Goal: Task Accomplishment & Management: Manage account settings

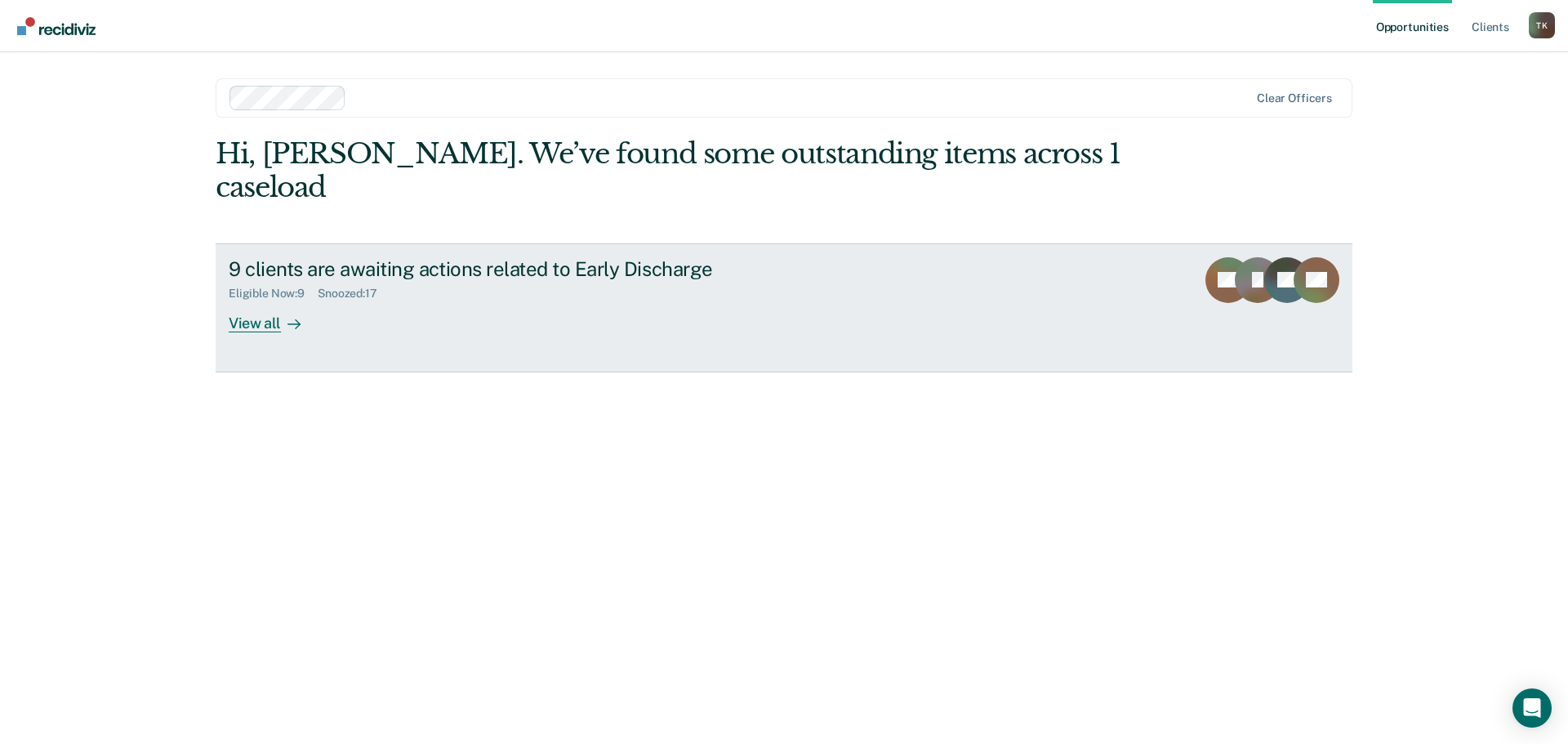
click at [265, 300] on div "View all" at bounding box center [274, 316] width 91 height 32
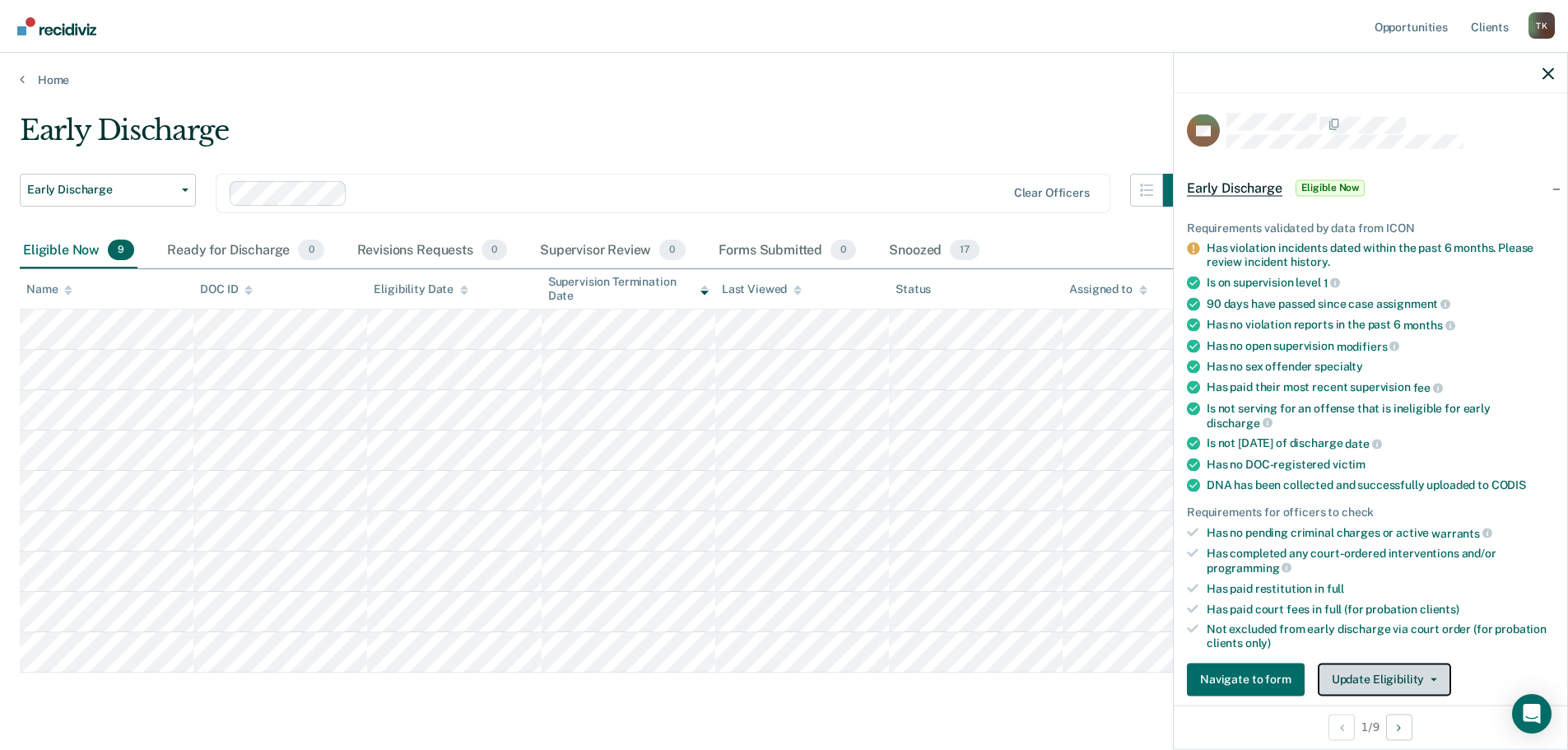
click at [1431, 675] on button "Update Eligibility" at bounding box center [1384, 679] width 133 height 33
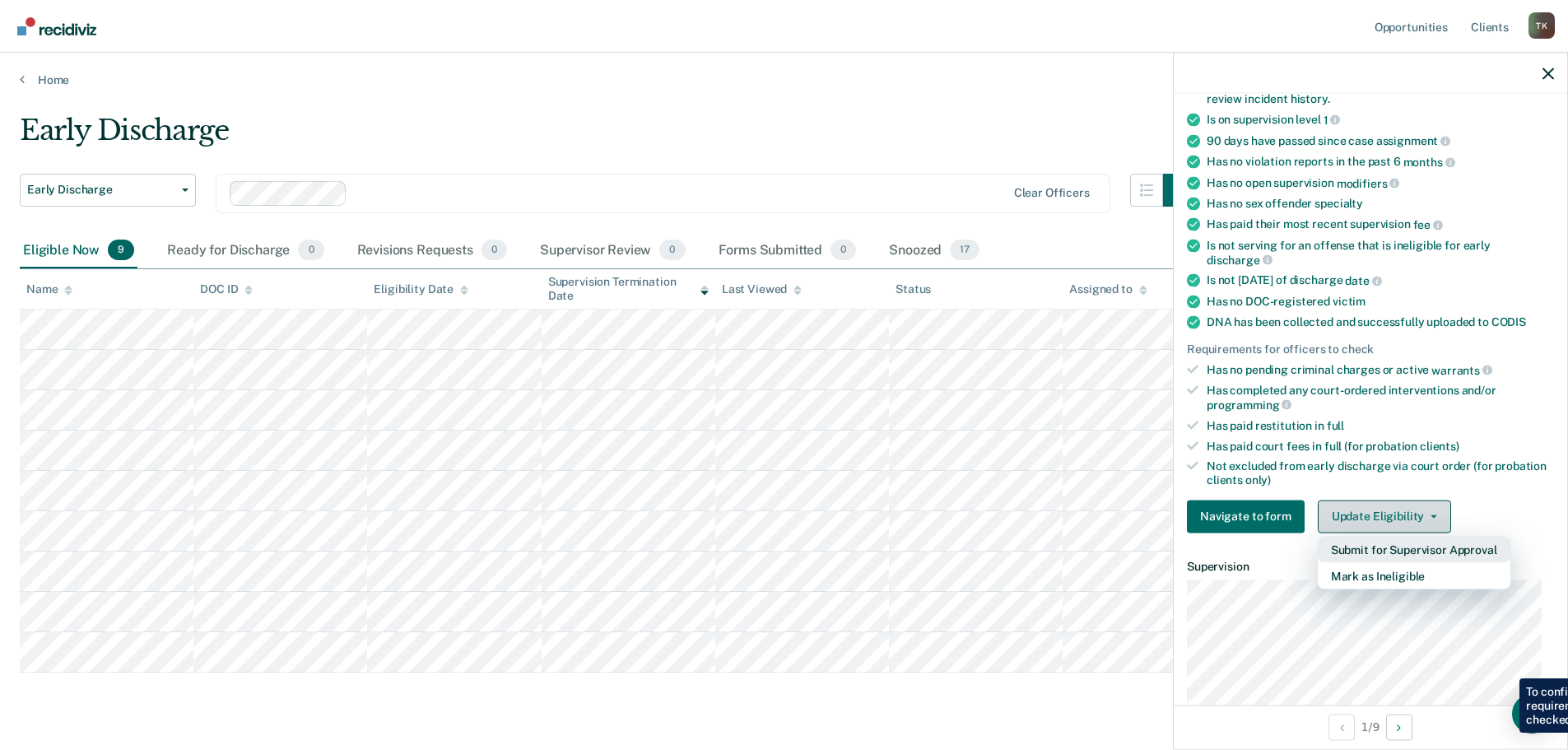
scroll to position [184, 0]
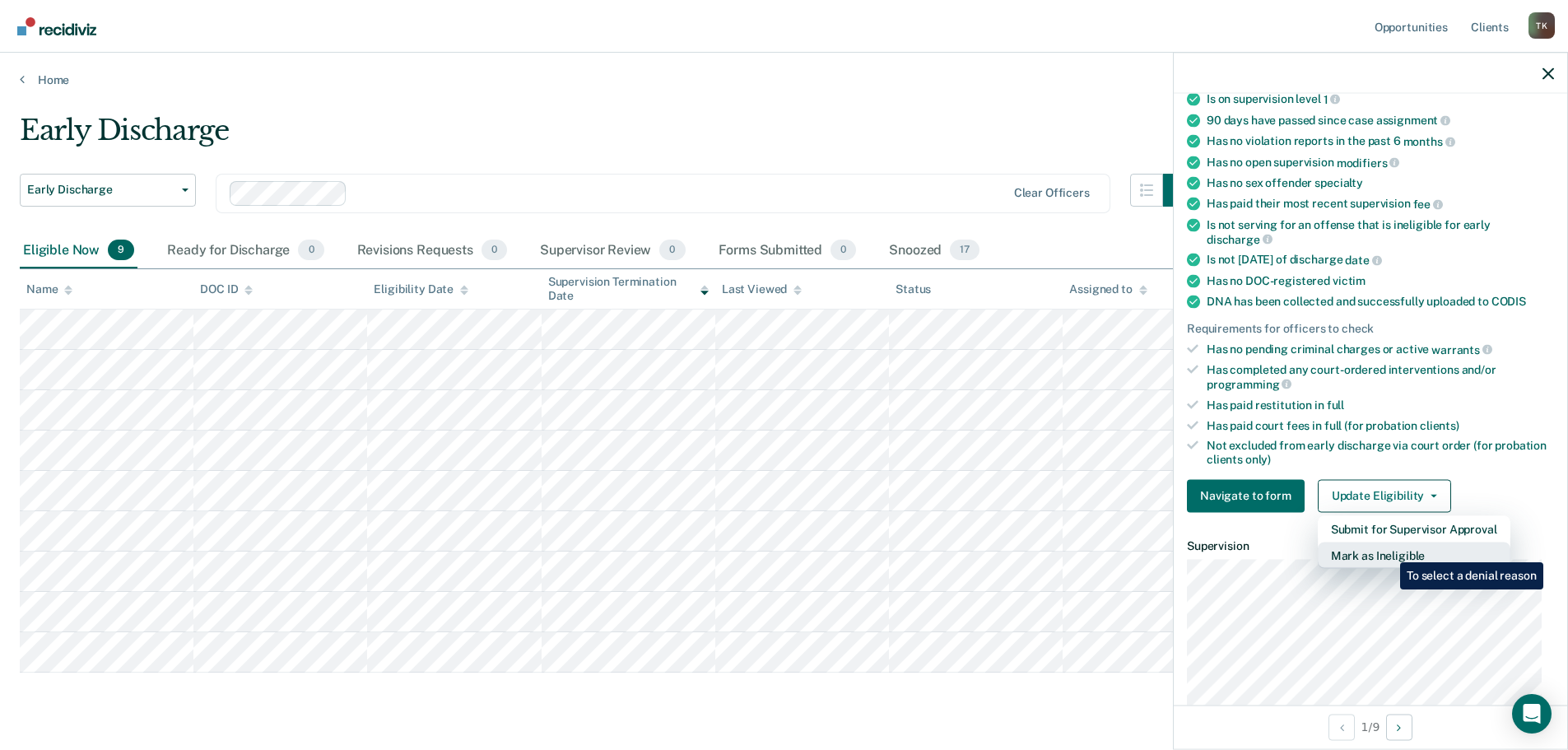
click at [1386, 552] on button "Mark as Ineligible" at bounding box center [1414, 554] width 193 height 26
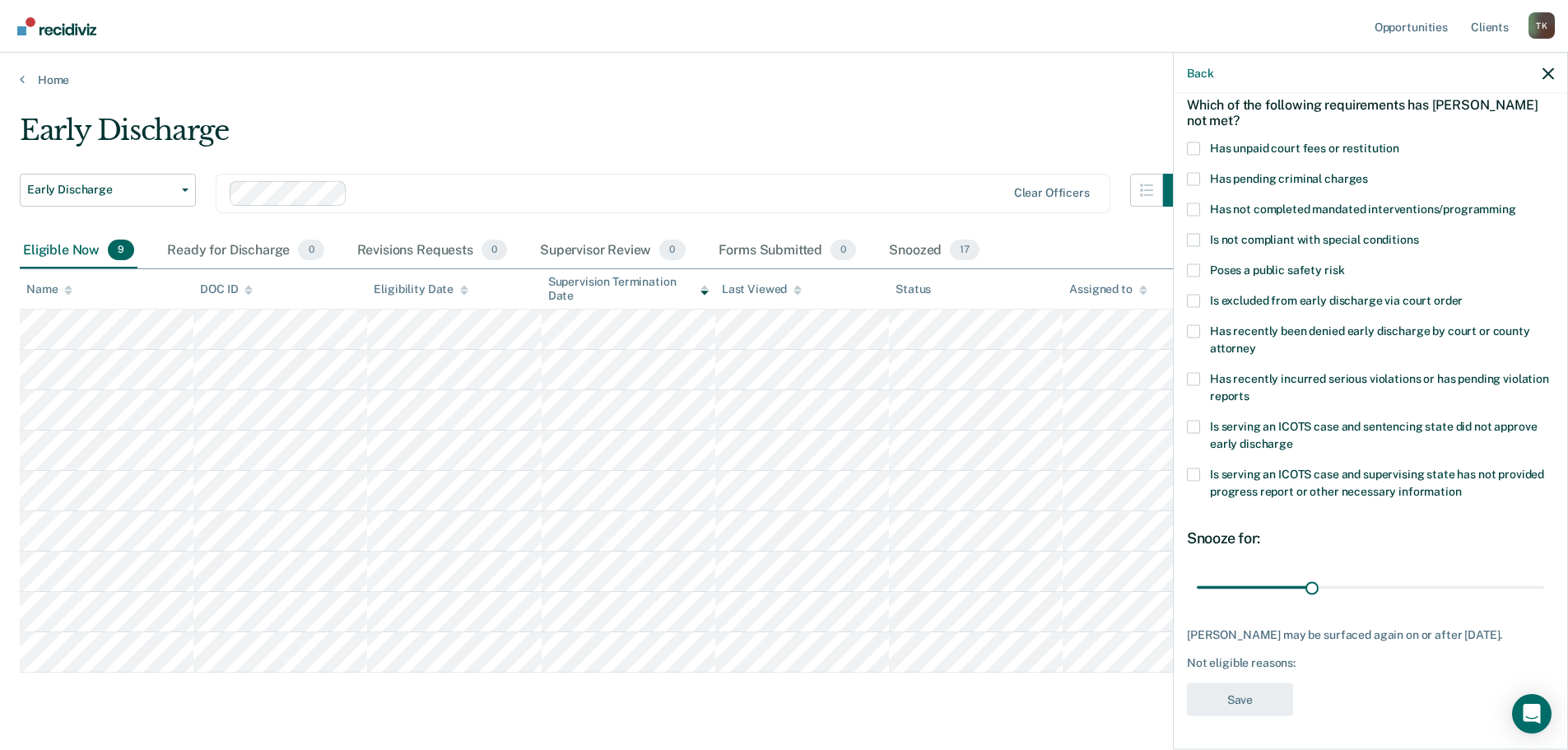
scroll to position [75, 0]
click at [1193, 148] on span at bounding box center [1193, 150] width 13 height 13
click at [1400, 143] on input "Has unpaid court fees or restitution" at bounding box center [1400, 143] width 0 height 0
click at [1329, 592] on input "range" at bounding box center [1370, 589] width 347 height 28
type input "75"
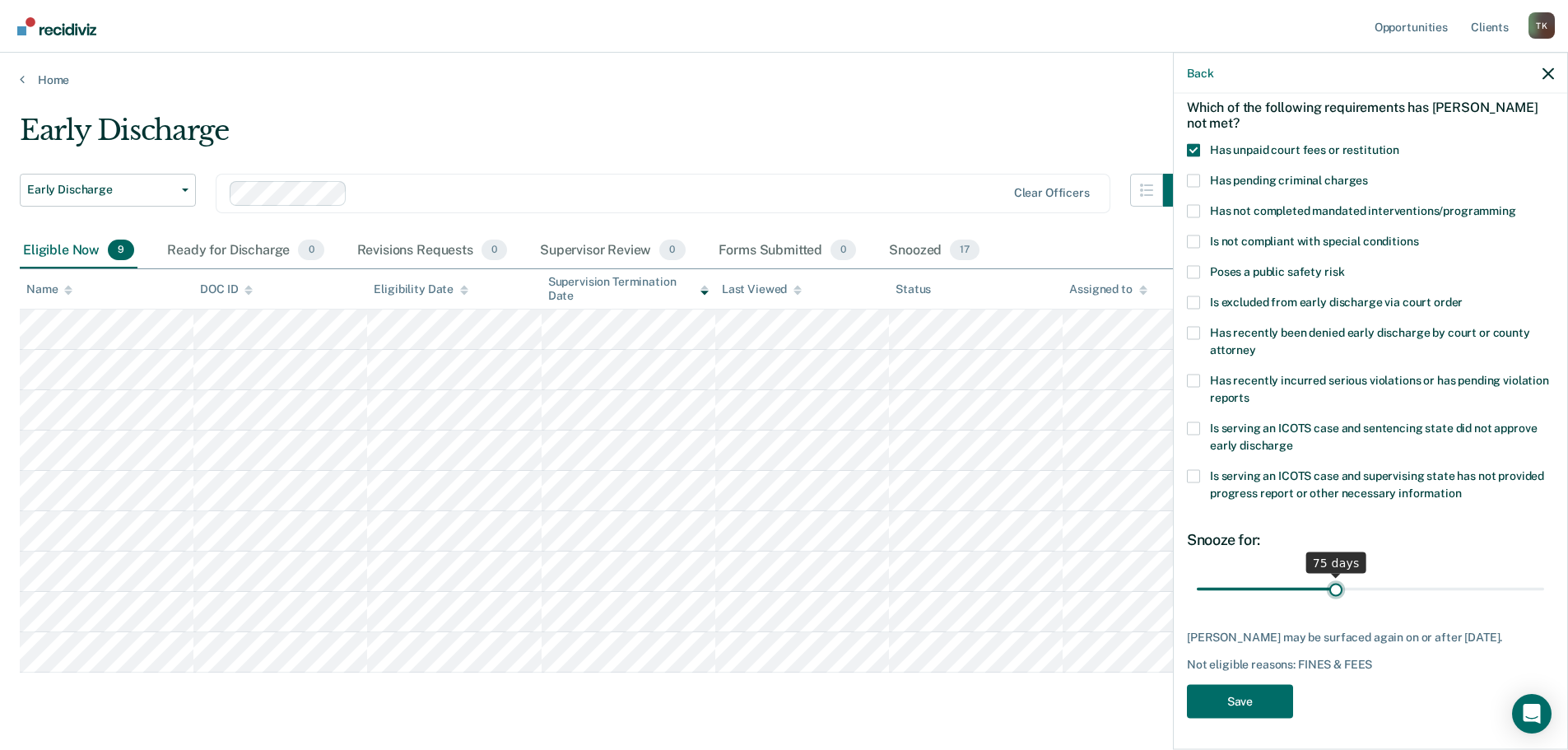
click at [1331, 593] on input "range" at bounding box center [1370, 589] width 347 height 28
click at [1276, 699] on button "Save" at bounding box center [1239, 701] width 106 height 34
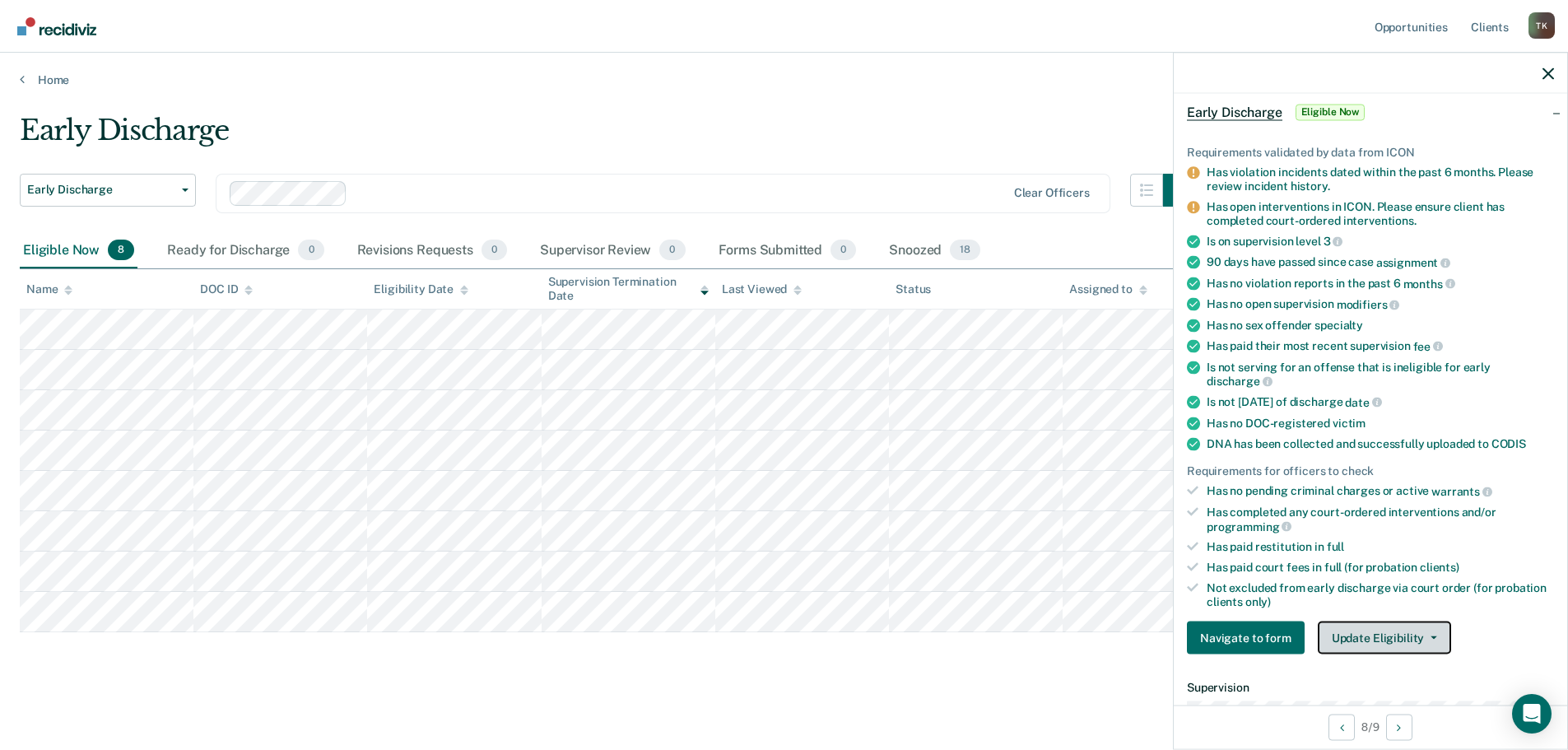
click at [1433, 633] on button "Update Eligibility" at bounding box center [1384, 637] width 133 height 33
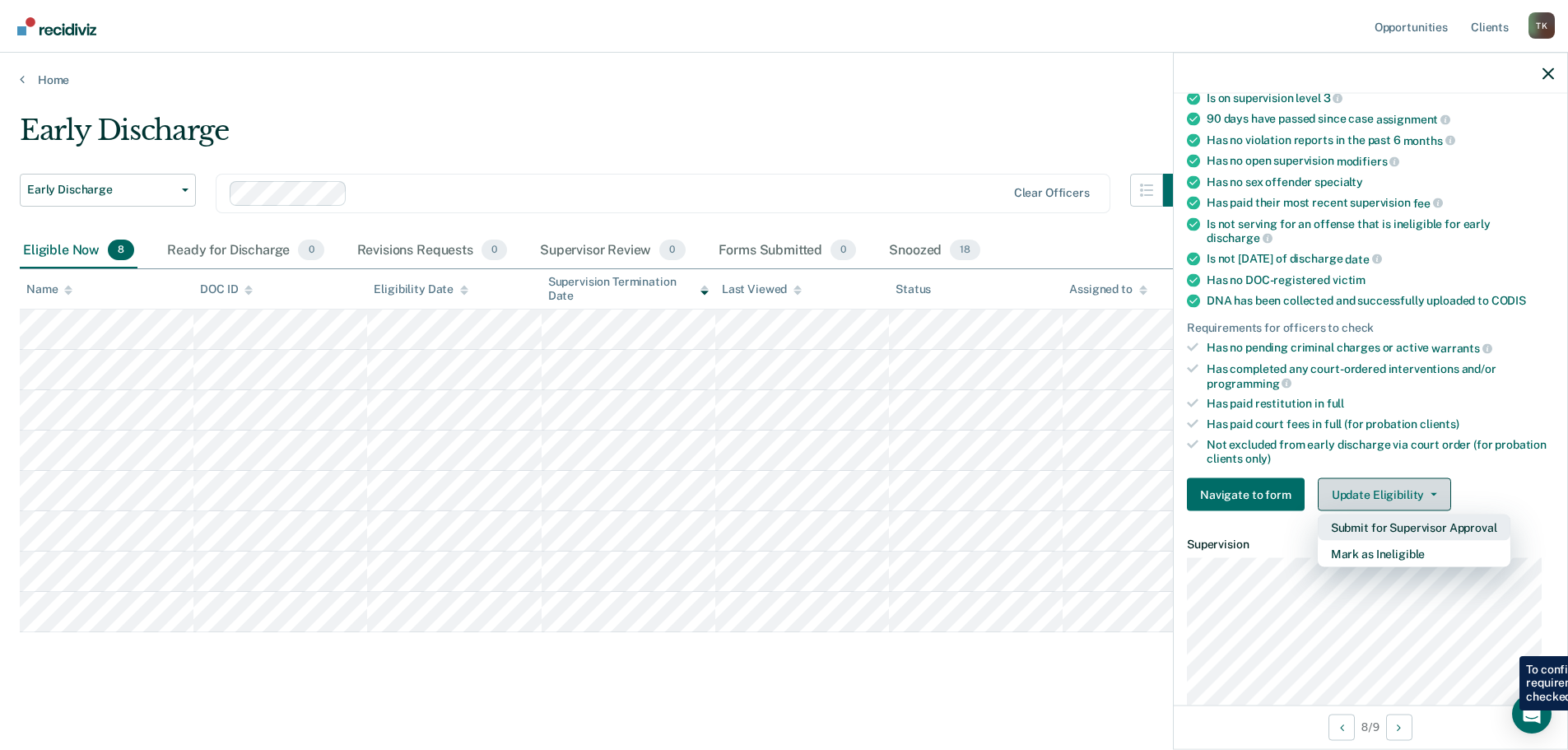
scroll to position [241, 0]
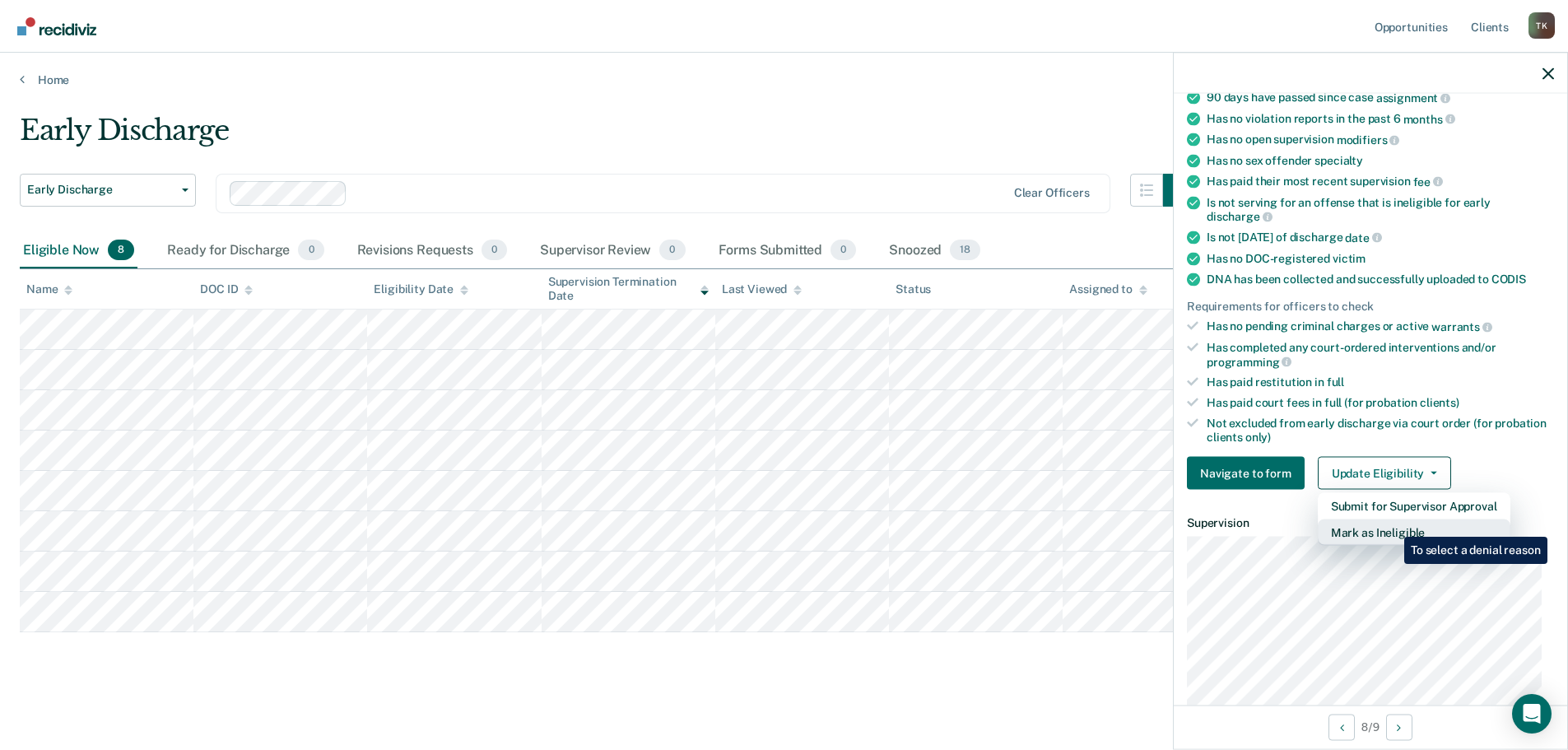
click at [1392, 525] on button "Mark as Ineligible" at bounding box center [1414, 532] width 193 height 26
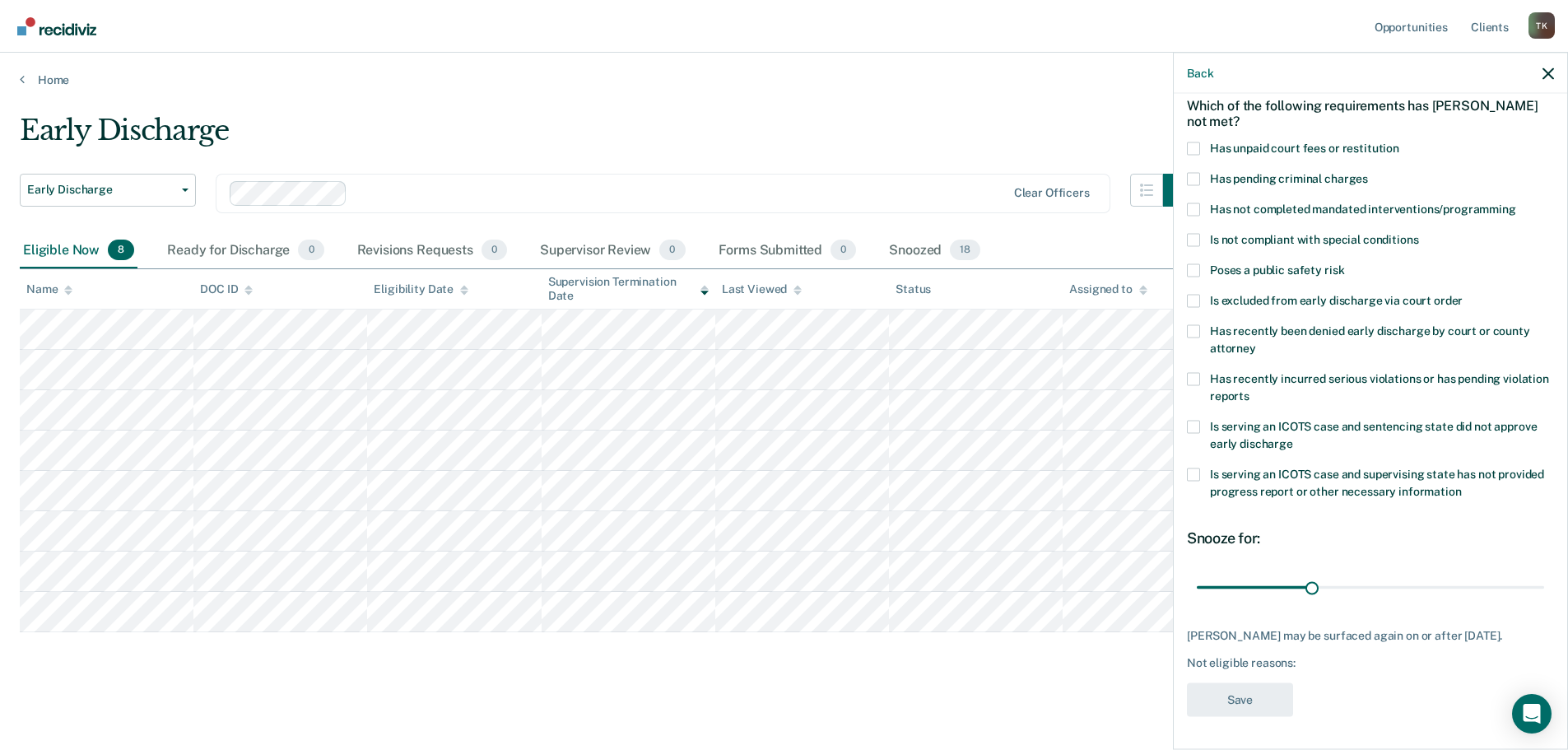
click at [1195, 142] on span at bounding box center [1193, 148] width 13 height 13
click at [1400, 142] on input "Has unpaid court fees or restitution" at bounding box center [1400, 142] width 0 height 0
click at [1192, 203] on span at bounding box center [1193, 209] width 13 height 13
click at [1516, 203] on input "Has not completed mandated interventions/programming" at bounding box center [1516, 203] width 0 height 0
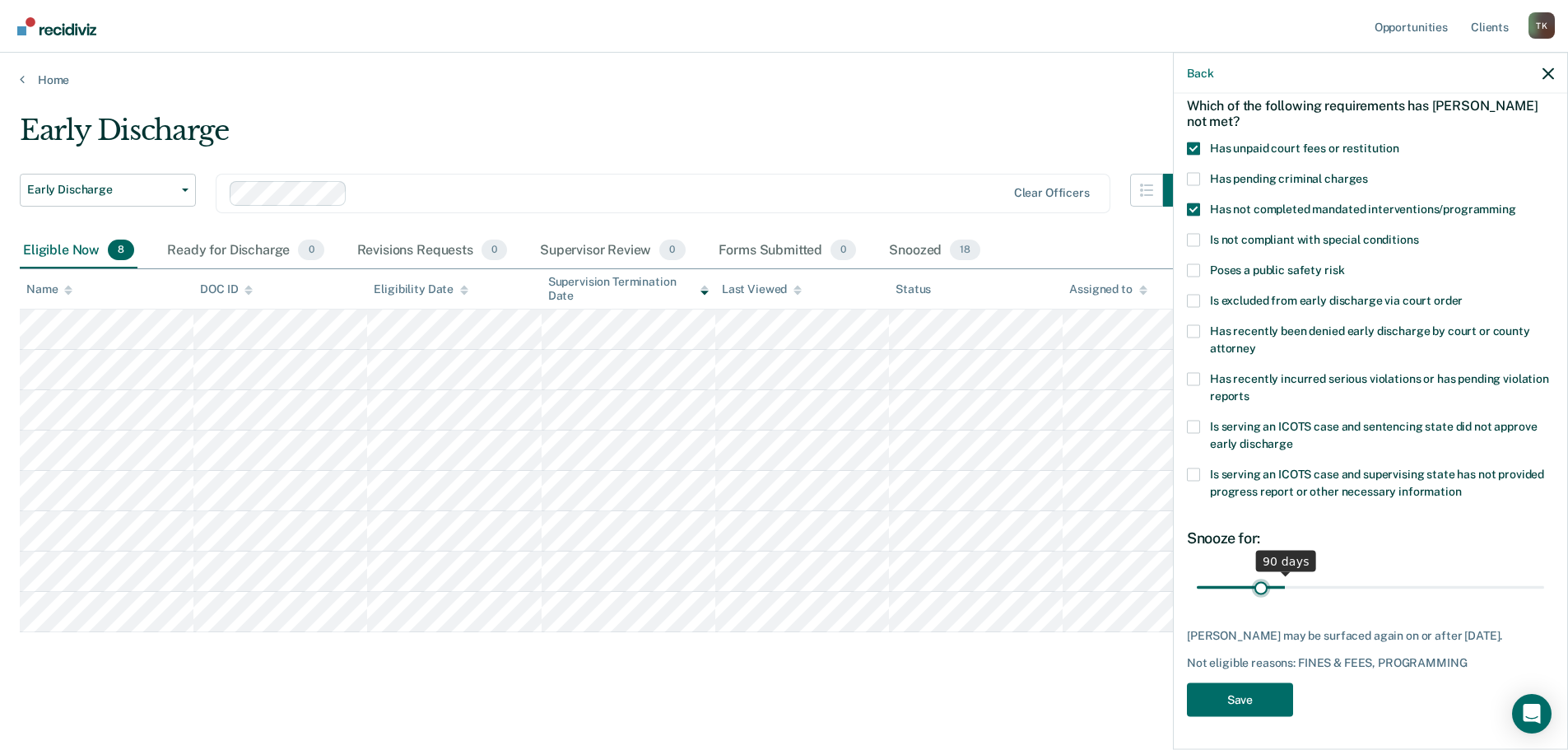
drag, startPoint x: 1282, startPoint y: 587, endPoint x: 1260, endPoint y: 701, distance: 116.1
click at [1260, 602] on input "range" at bounding box center [1370, 587] width 347 height 28
drag, startPoint x: 1258, startPoint y: 574, endPoint x: 1291, endPoint y: 582, distance: 34.0
type input "100"
click at [1291, 582] on input "range" at bounding box center [1370, 587] width 347 height 28
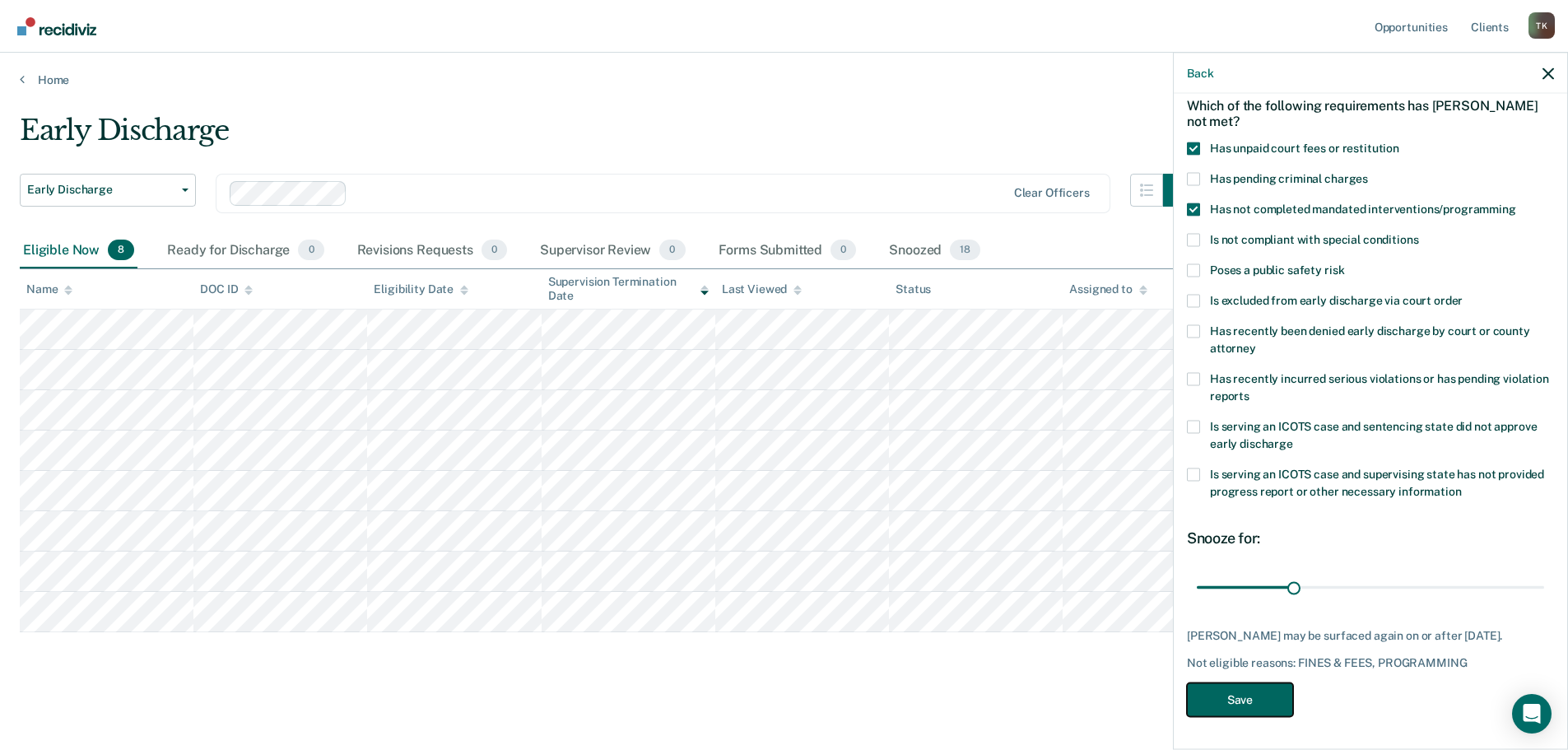
click at [1259, 701] on button "Save" at bounding box center [1239, 699] width 106 height 34
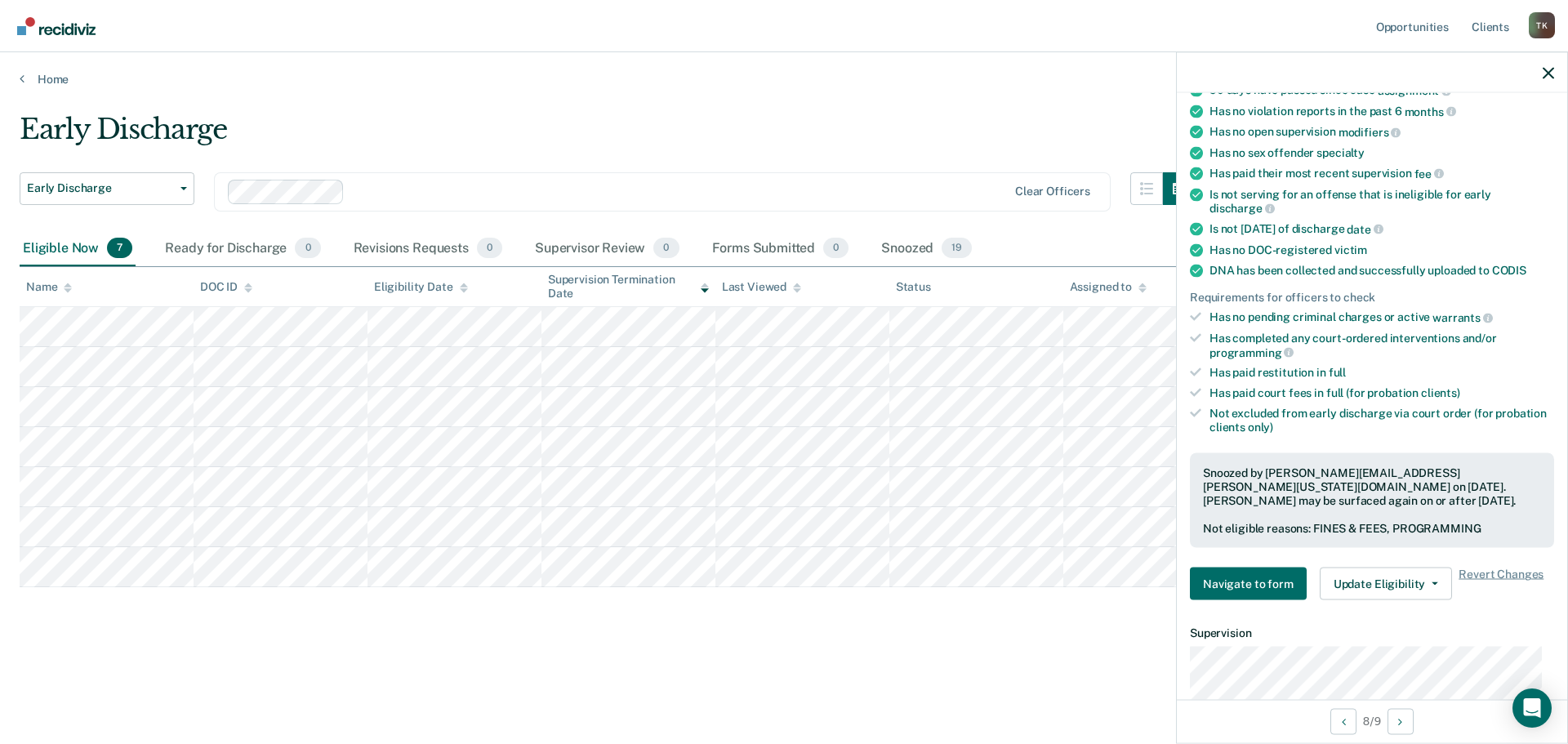
scroll to position [252, 0]
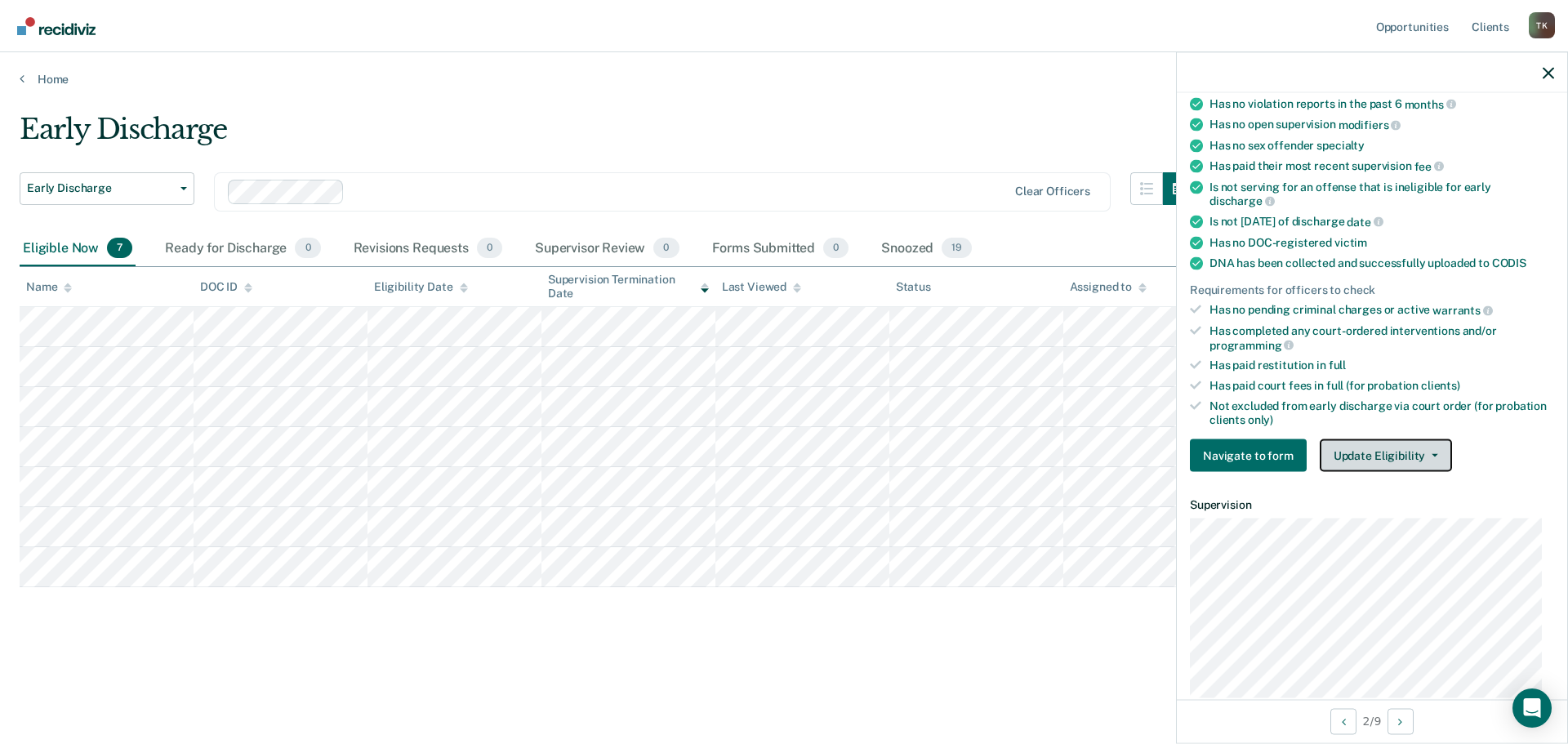
click at [1425, 454] on span "button" at bounding box center [1432, 456] width 13 height 3
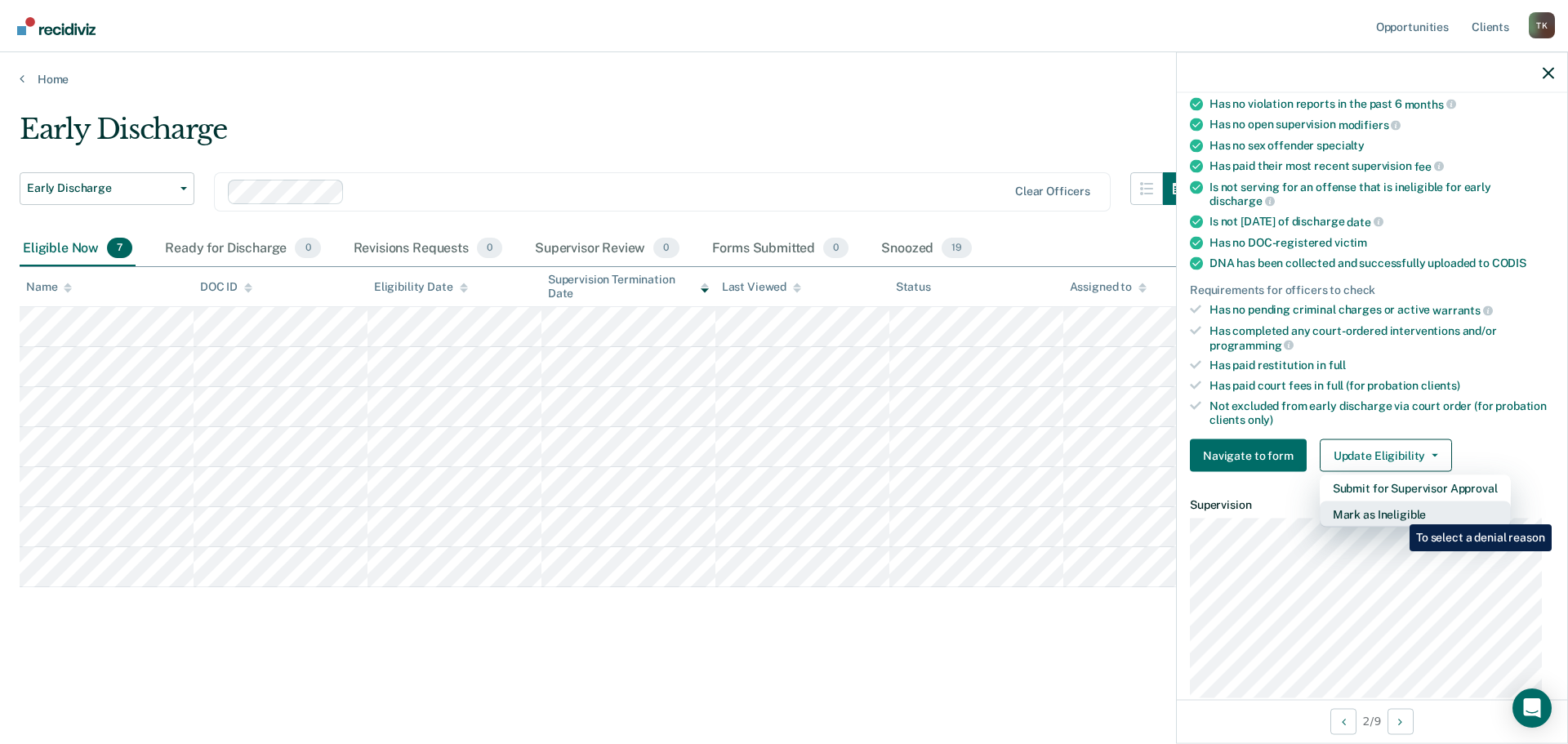
click at [1397, 512] on button "Mark as Ineligible" at bounding box center [1415, 514] width 191 height 26
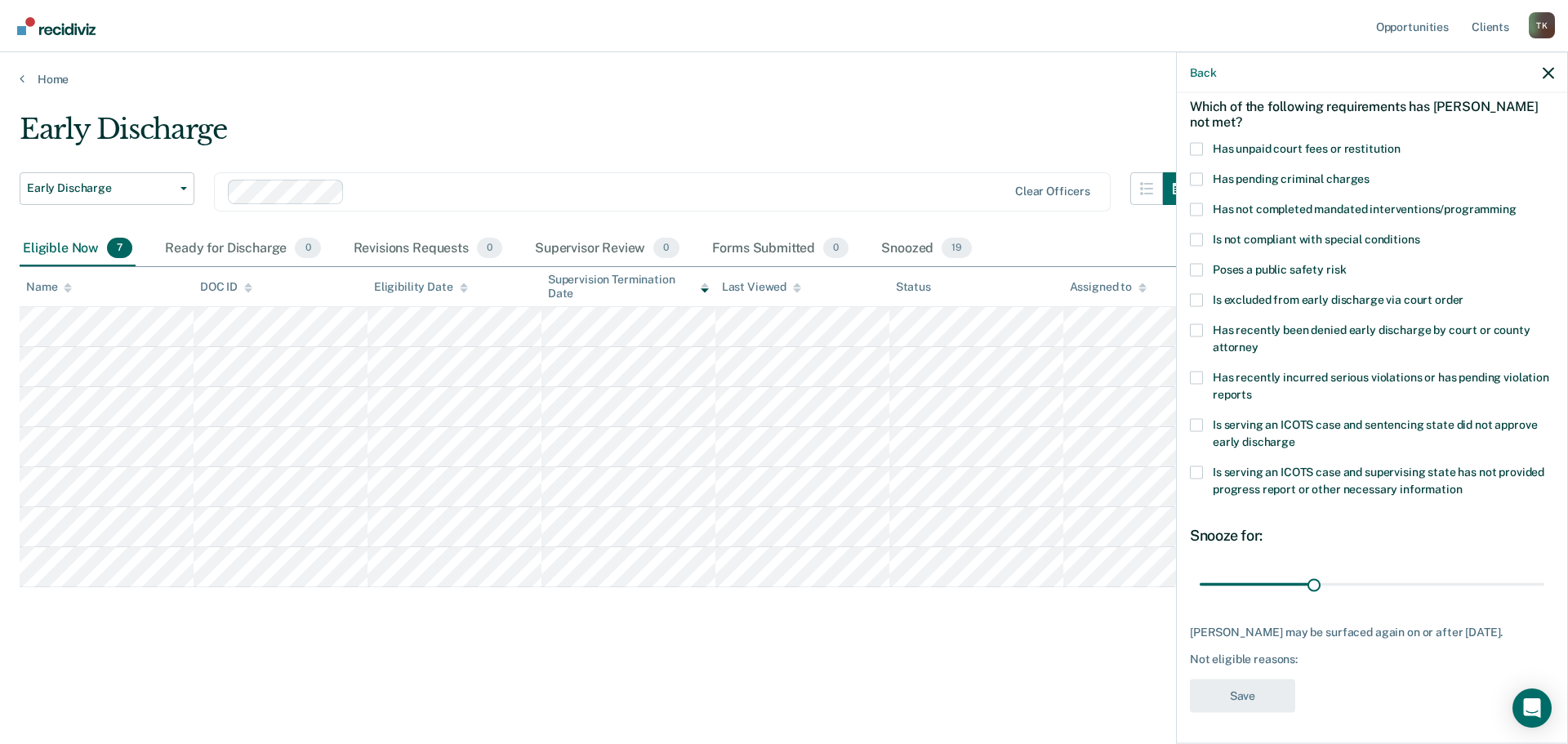
click at [1197, 145] on span at bounding box center [1196, 149] width 13 height 13
click at [1400, 142] on input "Has unpaid court fees or restitution" at bounding box center [1400, 142] width 0 height 0
click at [1201, 210] on span at bounding box center [1196, 209] width 13 height 13
click at [1516, 203] on input "Has not completed mandated interventions/programming" at bounding box center [1516, 203] width 0 height 0
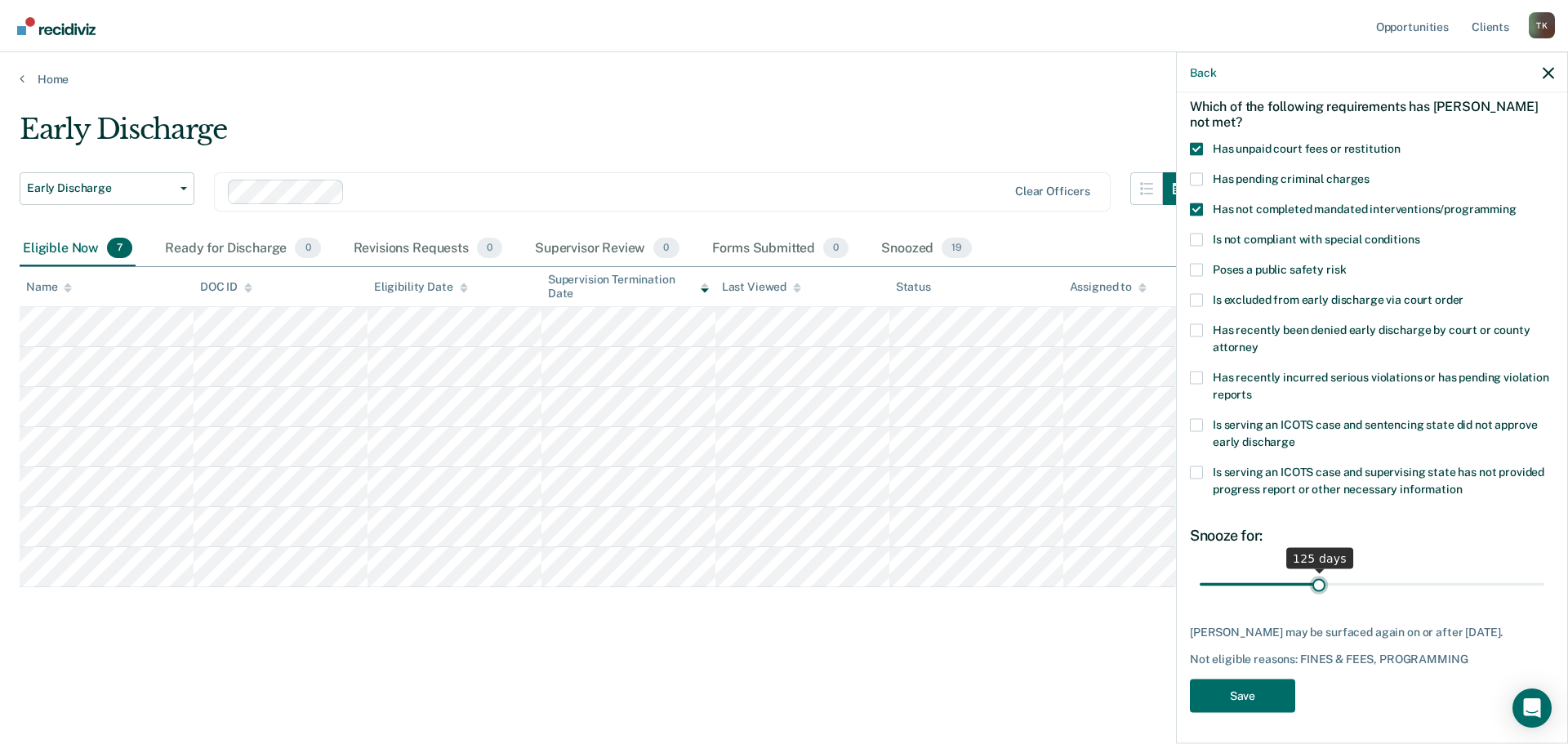
drag, startPoint x: 1230, startPoint y: 580, endPoint x: 1314, endPoint y: 589, distance: 84.5
type input "125"
click at [1314, 589] on input "range" at bounding box center [1372, 584] width 344 height 28
click at [1272, 695] on button "Save" at bounding box center [1242, 695] width 106 height 33
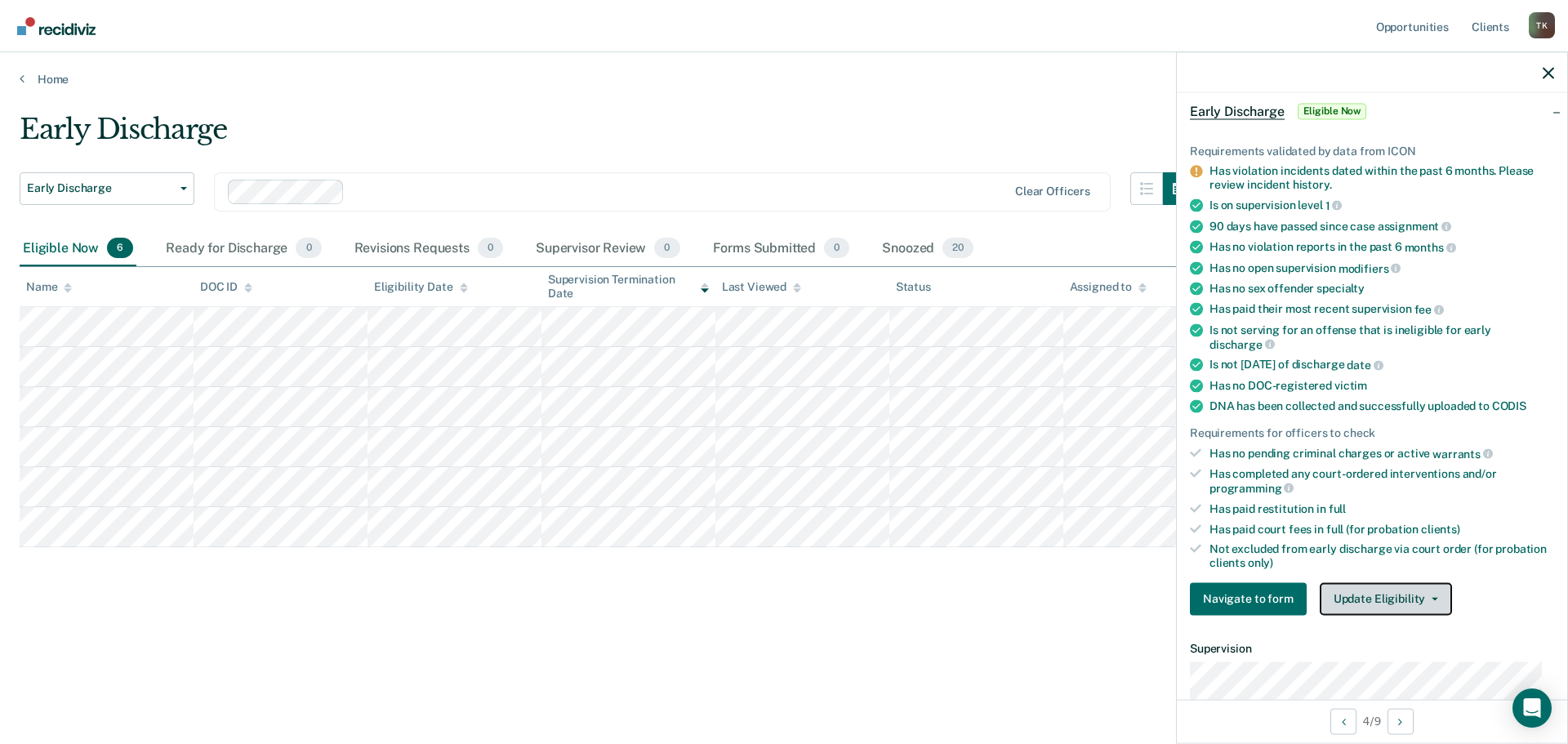
click at [1425, 597] on span "button" at bounding box center [1432, 599] width 13 height 3
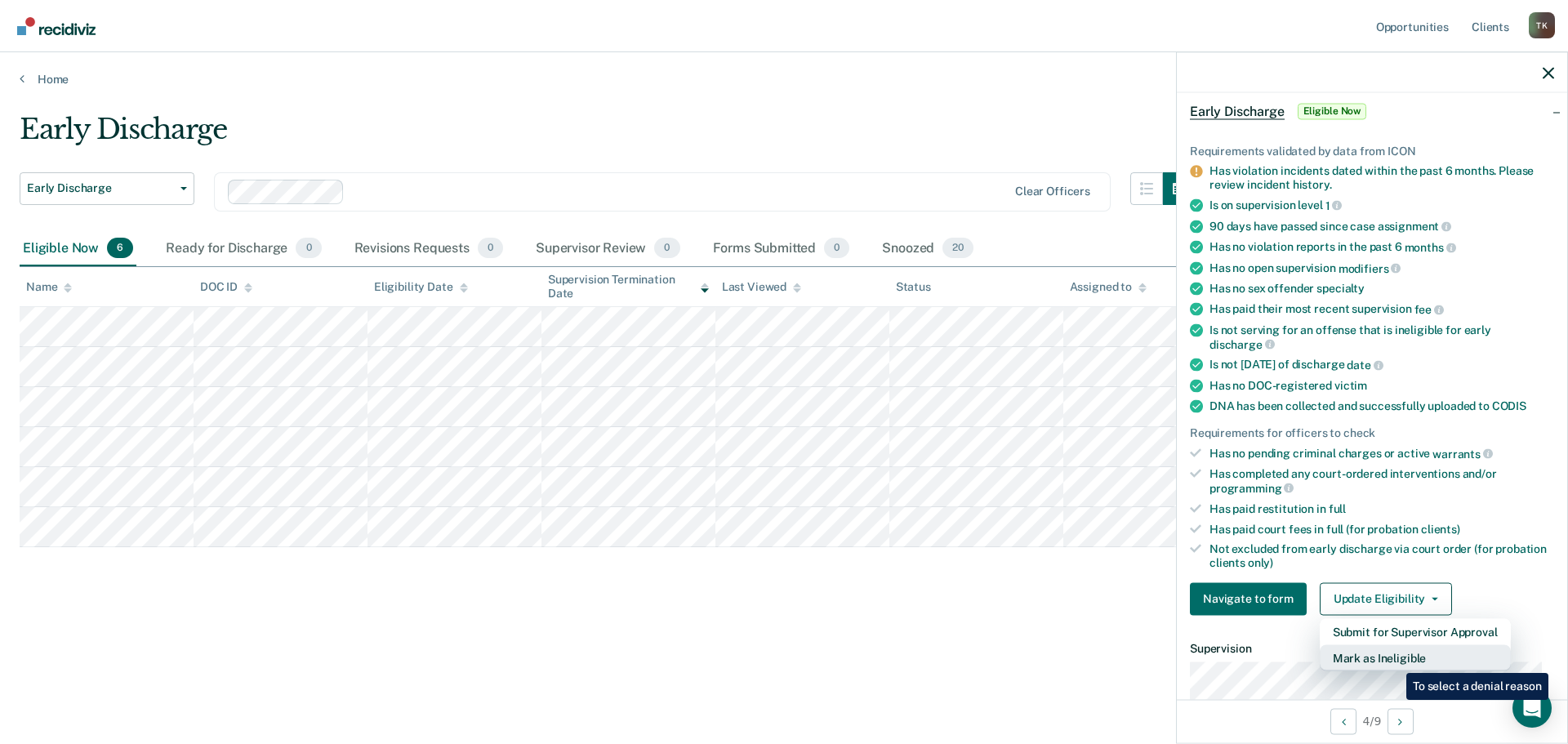
click at [1393, 661] on button "Mark as Ineligible" at bounding box center [1415, 657] width 191 height 26
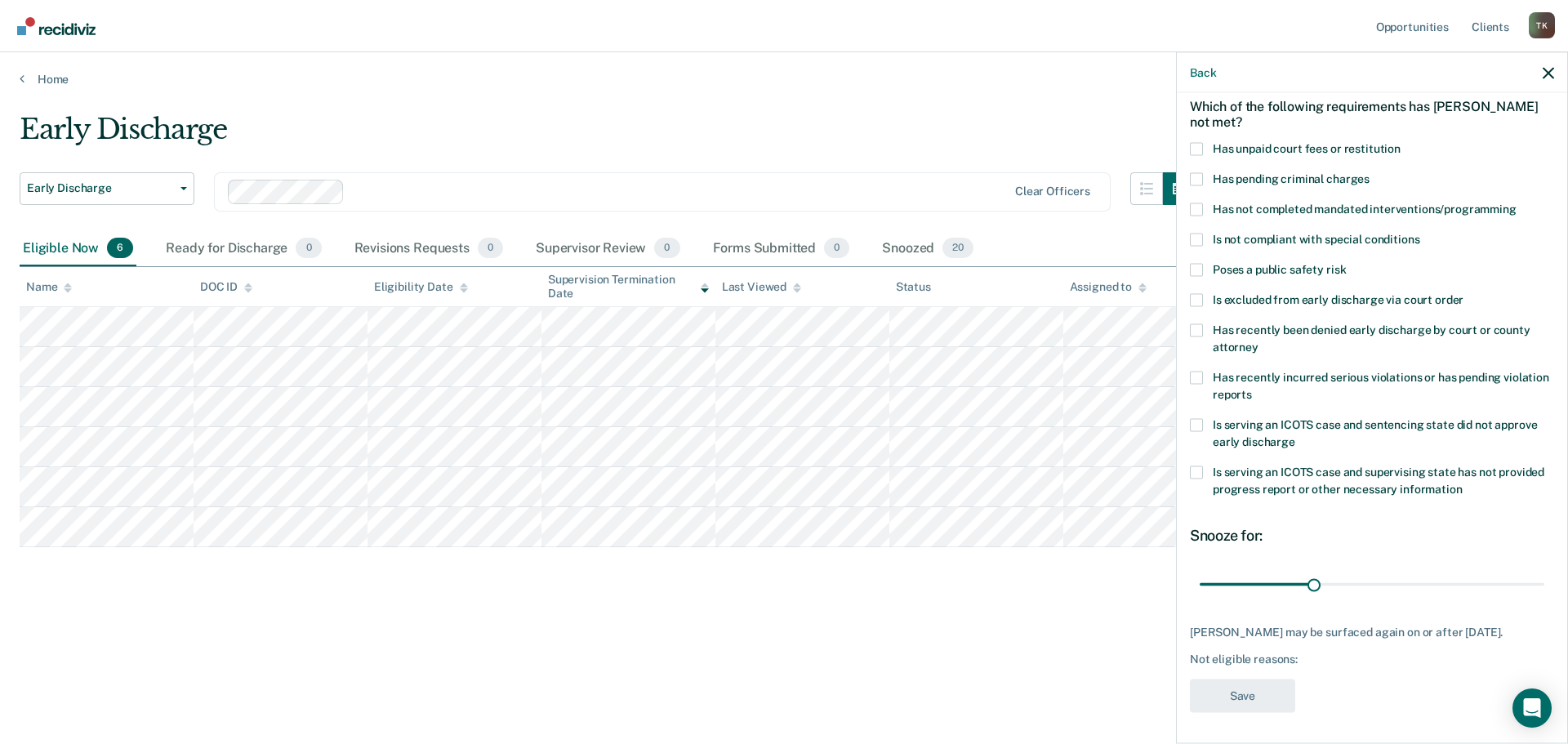
click at [1199, 209] on span at bounding box center [1196, 209] width 13 height 13
click at [1516, 203] on input "Has not completed mandated interventions/programming" at bounding box center [1516, 203] width 0 height 0
drag, startPoint x: 1309, startPoint y: 579, endPoint x: 1363, endPoint y: 584, distance: 54.2
type input "45"
click at [1363, 584] on input "range" at bounding box center [1372, 584] width 344 height 28
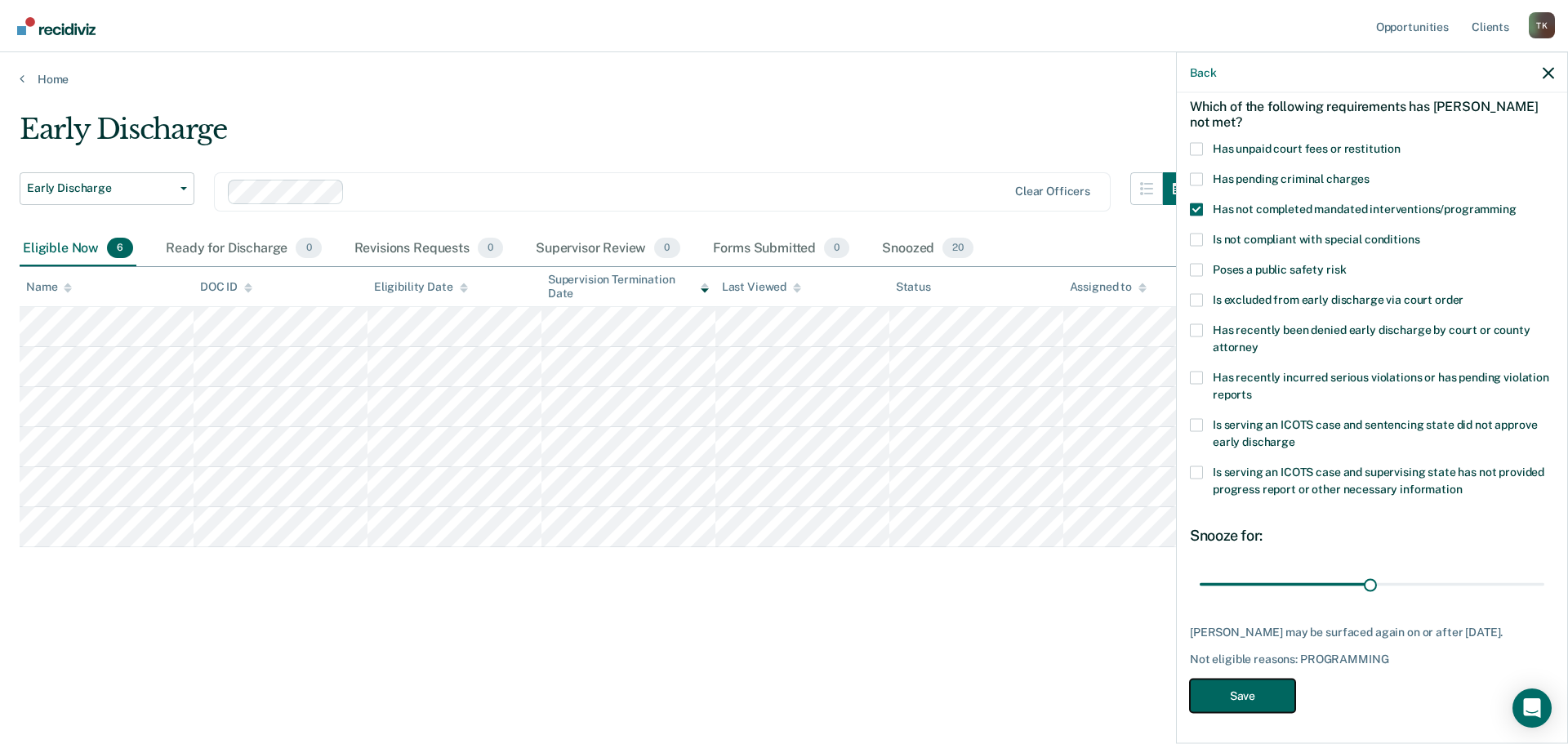
click at [1259, 709] on button "Save" at bounding box center [1242, 695] width 106 height 33
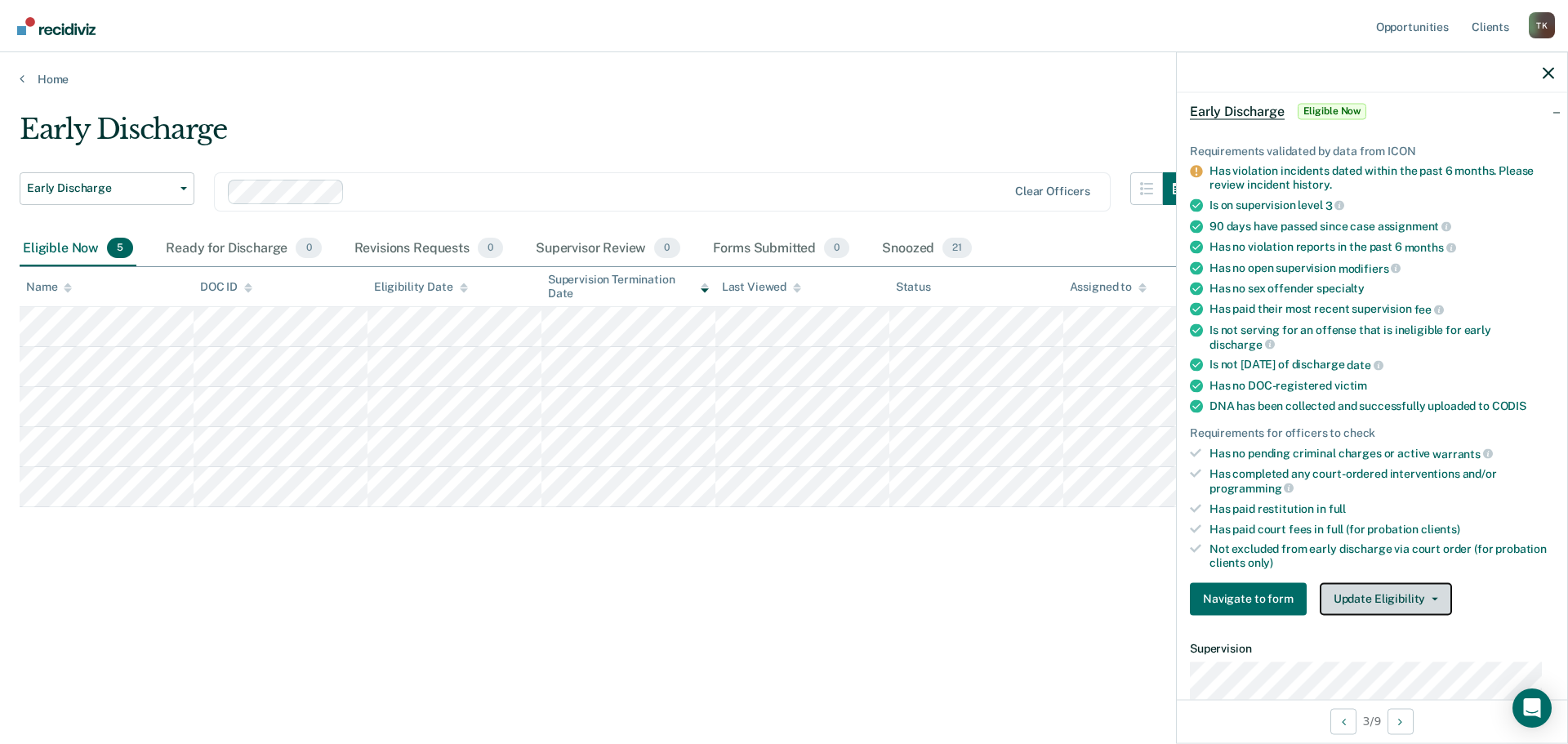
click at [1413, 599] on button "Update Eligibility" at bounding box center [1385, 598] width 132 height 32
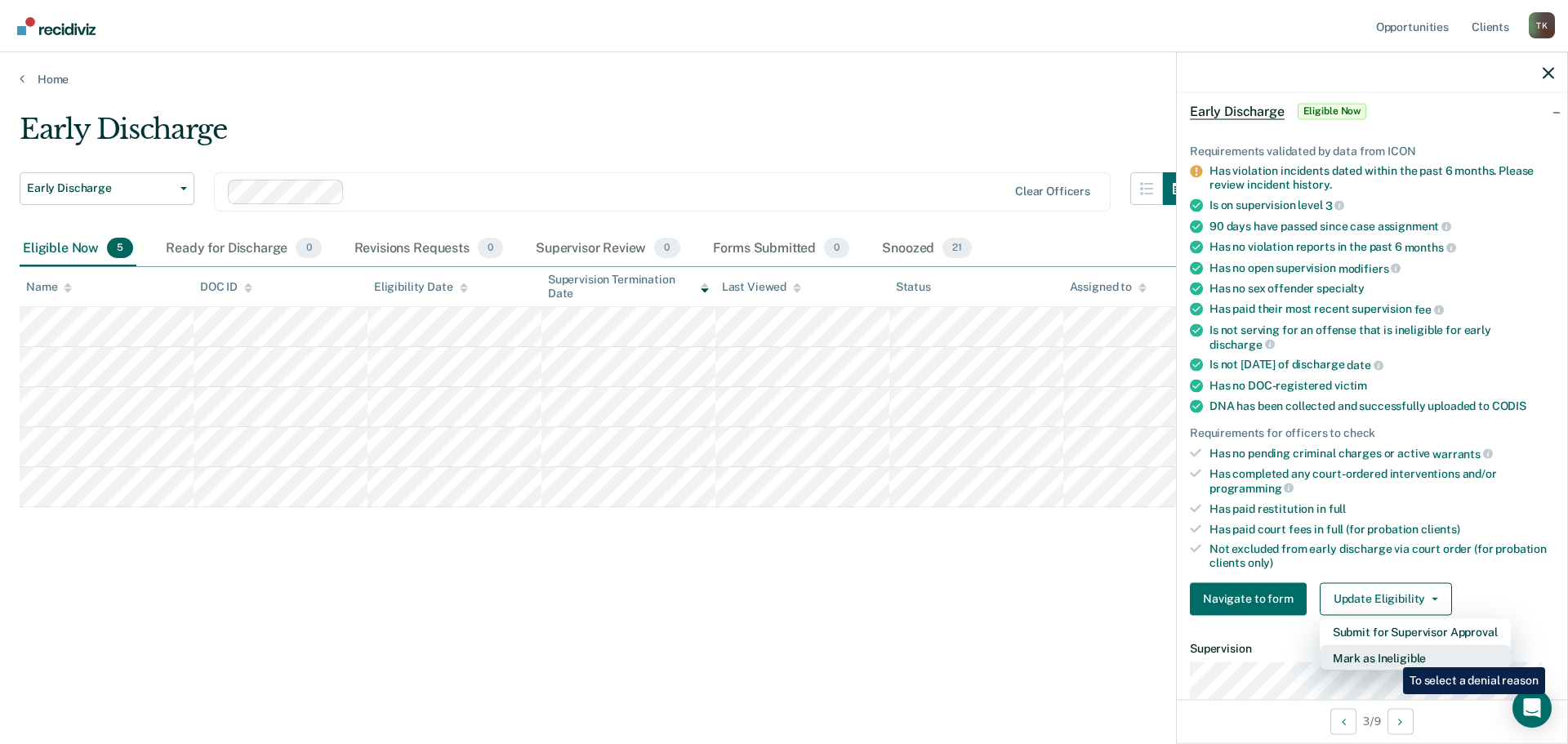
click at [1391, 655] on button "Mark as Ineligible" at bounding box center [1415, 657] width 191 height 26
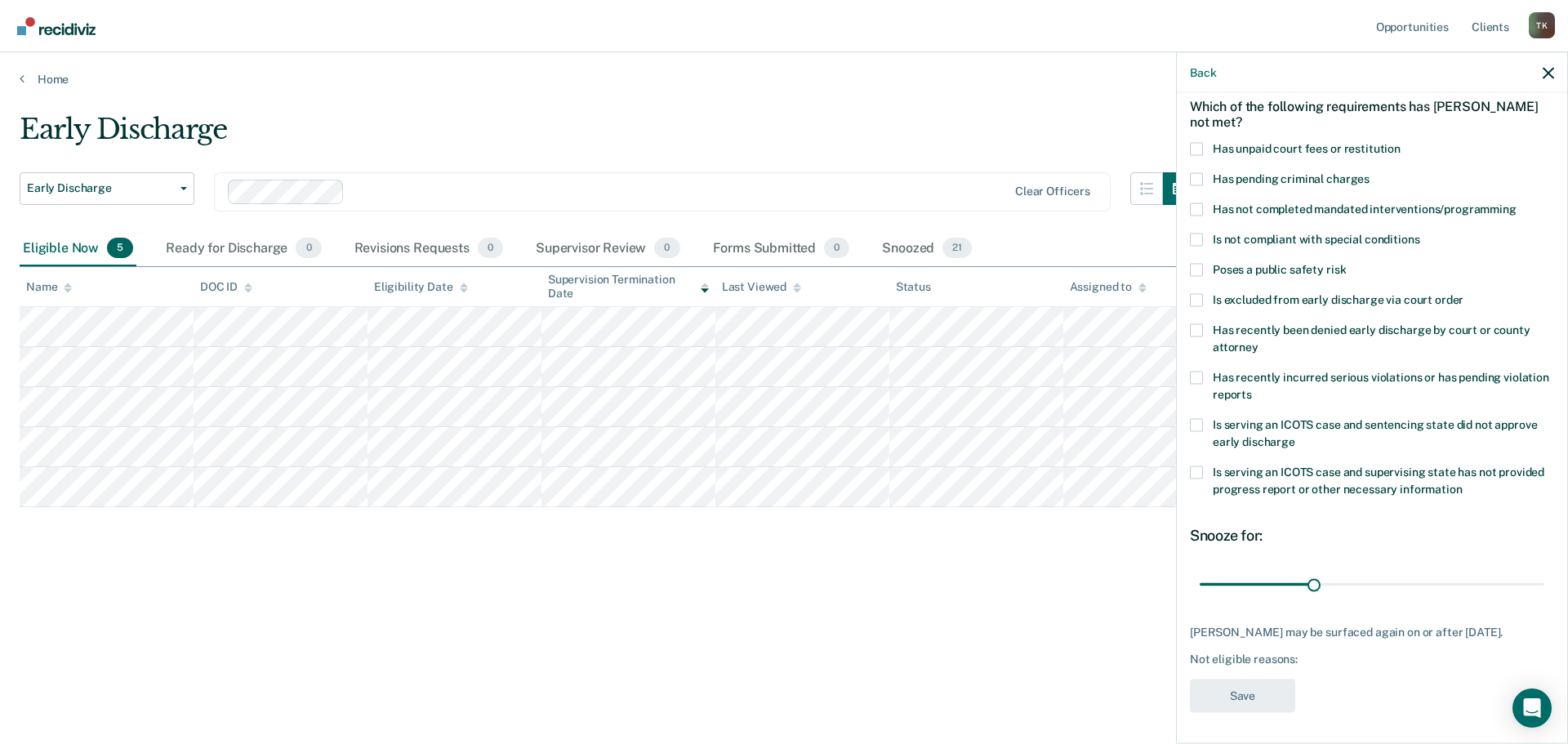
click at [1199, 151] on span at bounding box center [1196, 149] width 13 height 13
click at [1400, 142] on input "Has unpaid court fees or restitution" at bounding box center [1400, 142] width 0 height 0
drag, startPoint x: 1232, startPoint y: 582, endPoint x: 1289, endPoint y: 574, distance: 57.6
type input "95"
click at [1289, 574] on input "range" at bounding box center [1372, 584] width 344 height 28
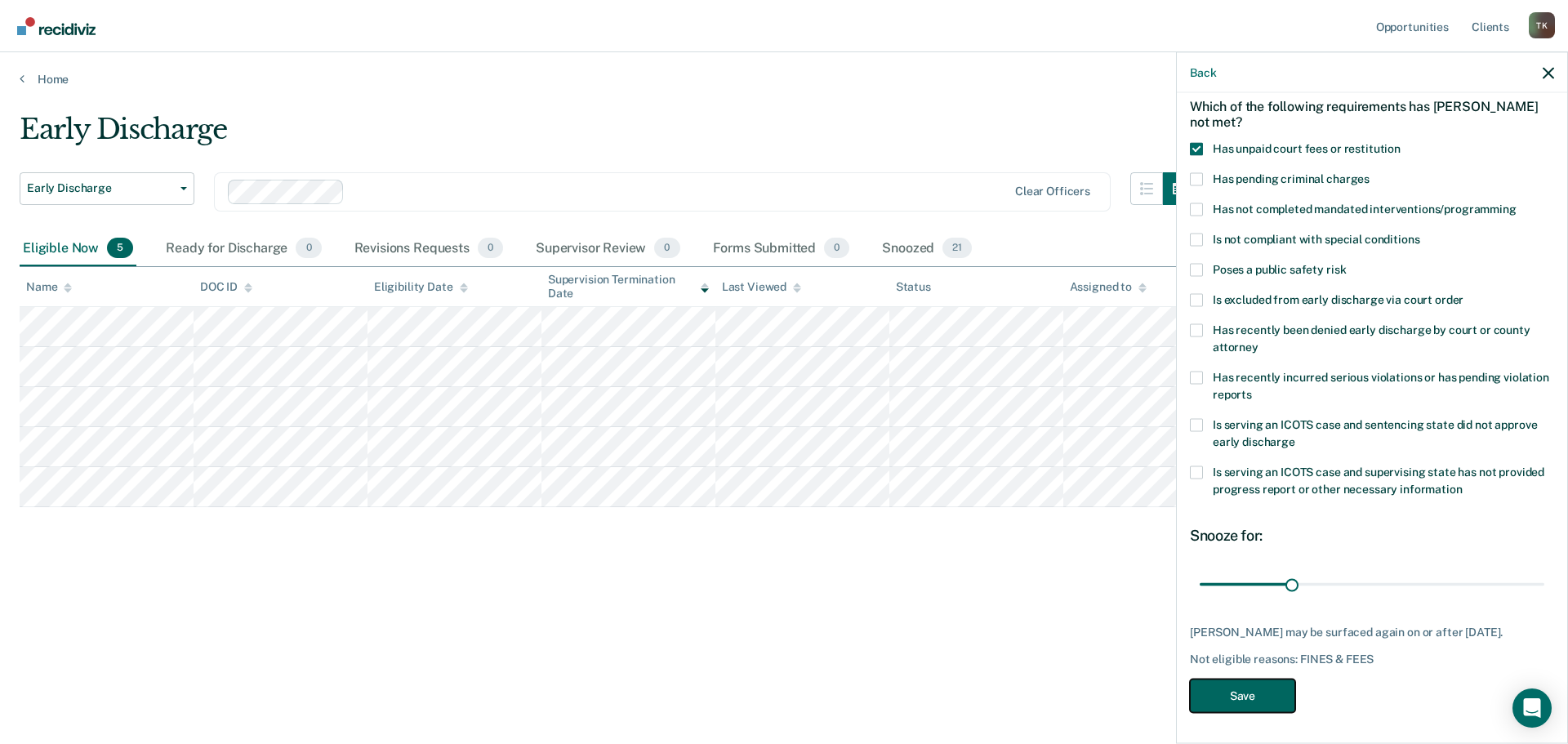
click at [1246, 708] on button "Save" at bounding box center [1242, 695] width 106 height 33
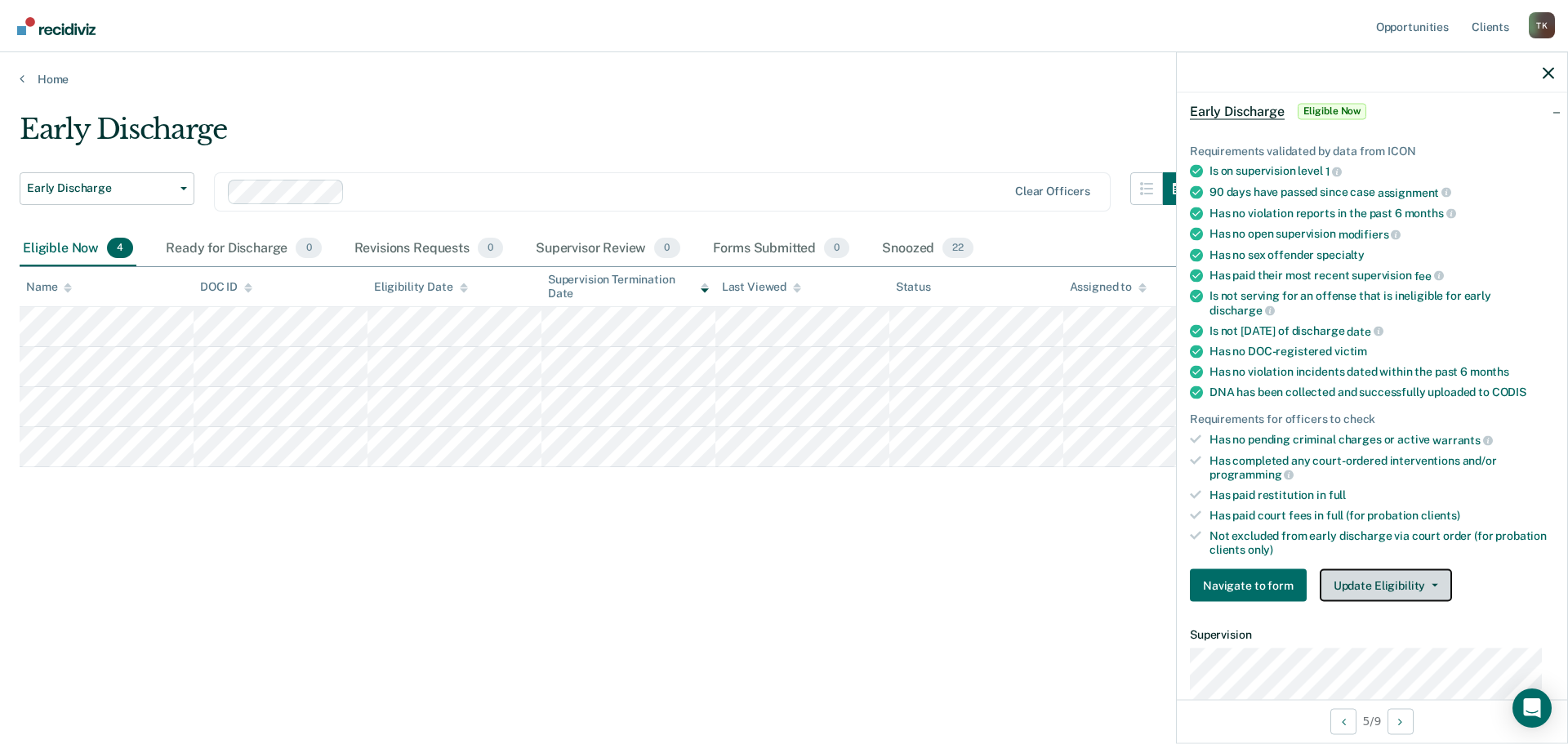
click at [1419, 576] on button "Update Eligibility" at bounding box center [1385, 585] width 132 height 32
click at [1432, 584] on icon "button" at bounding box center [1435, 585] width 7 height 3
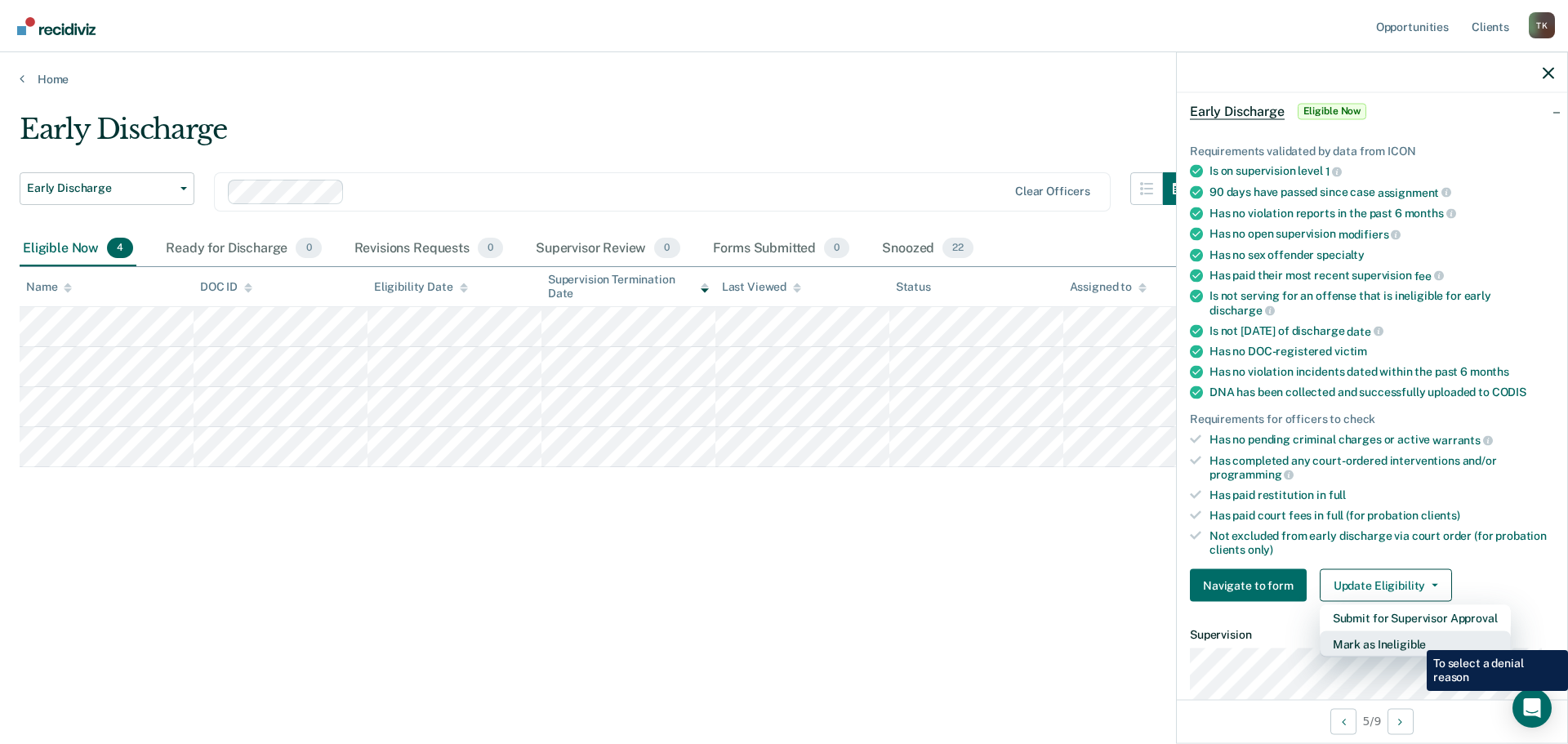
click at [1414, 638] on button "Mark as Ineligible" at bounding box center [1415, 643] width 191 height 26
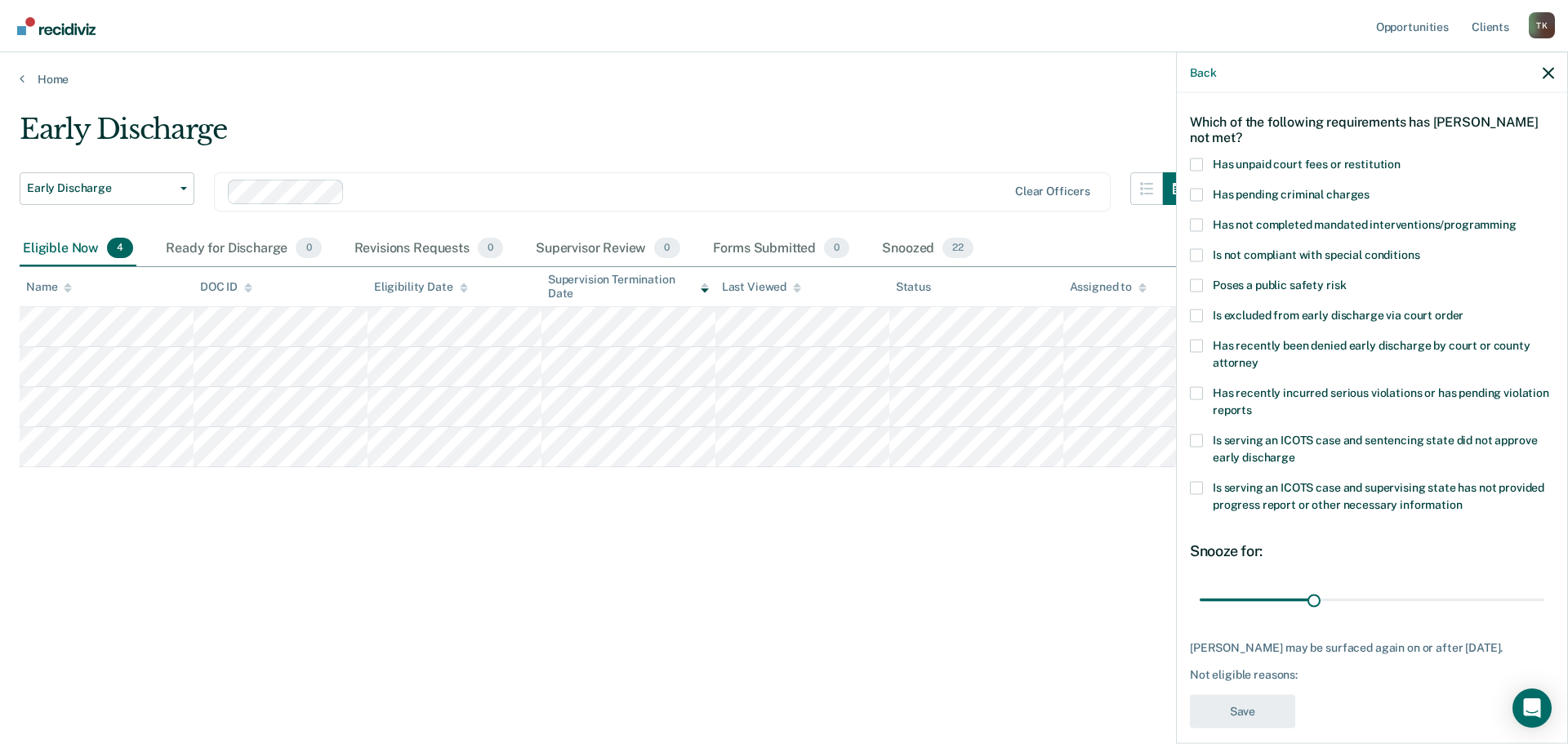
click at [1193, 387] on span at bounding box center [1196, 393] width 13 height 13
click at [1252, 403] on input "Has recently incurred serious violations or has pending violation reports" at bounding box center [1252, 403] width 0 height 0
click at [1256, 697] on button "Save" at bounding box center [1242, 711] width 106 height 33
